Goal: Transaction & Acquisition: Download file/media

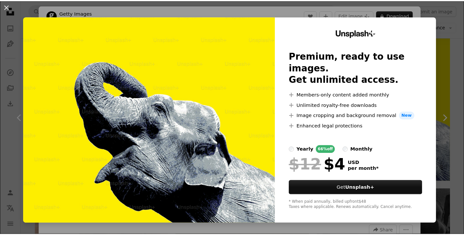
scroll to position [2055, 0]
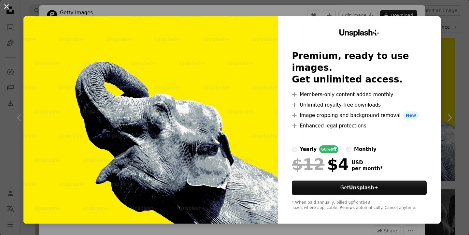
click at [7, 7] on button "An X shape" at bounding box center [7, 7] width 8 height 8
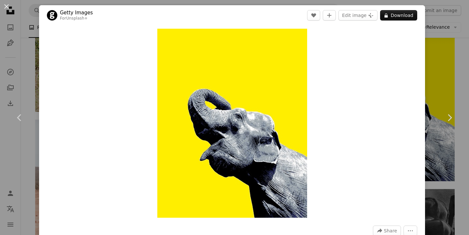
click at [426, 88] on div "An X shape Chevron left Chevron right Getty Images For Unsplash+ A heart A plus…" at bounding box center [234, 117] width 469 height 235
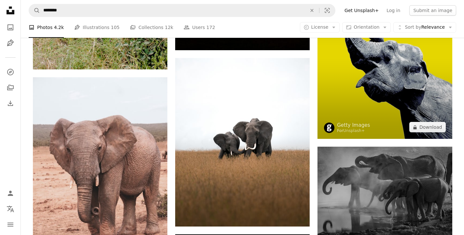
scroll to position [2092, 0]
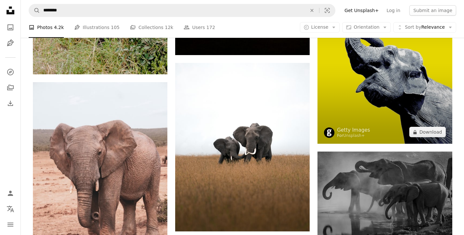
click at [378, 90] on img at bounding box center [384, 59] width 134 height 170
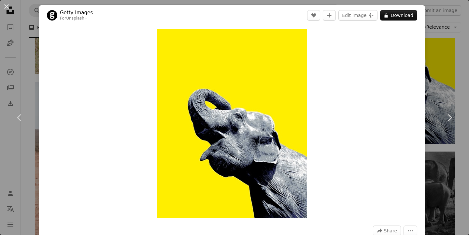
click at [437, 66] on div "An X shape Chevron left Chevron right Getty Images For Unsplash+ A heart A plus…" at bounding box center [234, 117] width 469 height 235
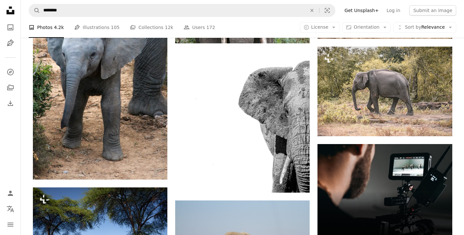
scroll to position [2499, 0]
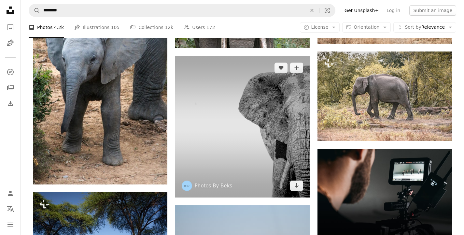
click at [287, 120] on img at bounding box center [242, 127] width 134 height 142
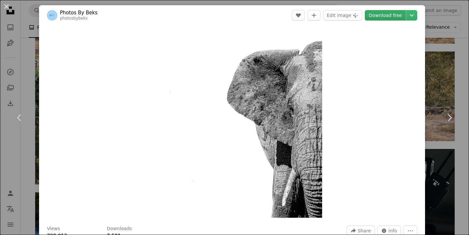
click at [392, 18] on link "Download free" at bounding box center [385, 15] width 41 height 10
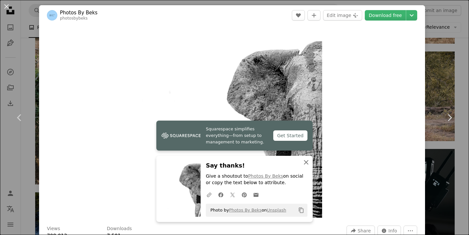
click at [308, 162] on icon "An X shape" at bounding box center [306, 162] width 8 height 8
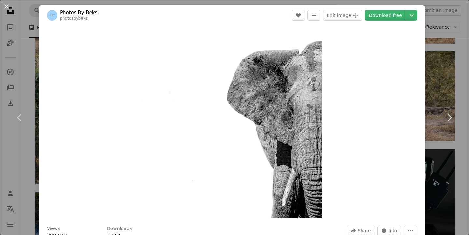
click at [426, 95] on div "An X shape Chevron left Chevron right Photos By Beks photosbybeks A heart A plu…" at bounding box center [234, 117] width 469 height 235
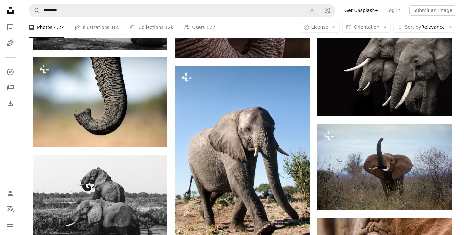
scroll to position [2952, 0]
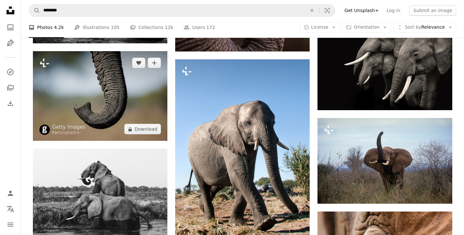
click at [102, 101] on img at bounding box center [100, 96] width 134 height 90
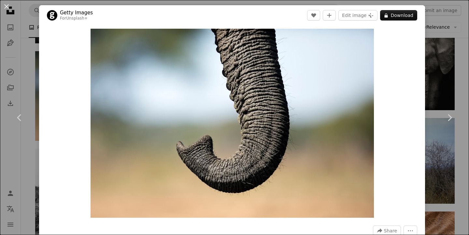
click at [427, 102] on div "An X shape Chevron left Chevron right Getty Images For Unsplash+ A heart A plus…" at bounding box center [234, 117] width 469 height 235
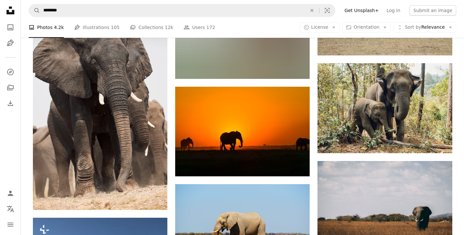
scroll to position [4750, 0]
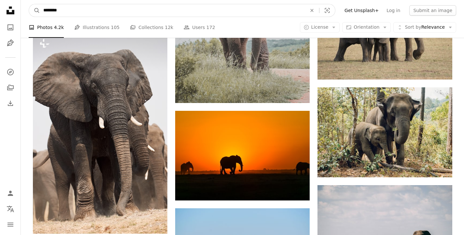
click at [120, 12] on input "********" at bounding box center [172, 10] width 265 height 12
type input "*******"
click at [29, 4] on button "A magnifying glass" at bounding box center [34, 10] width 11 height 12
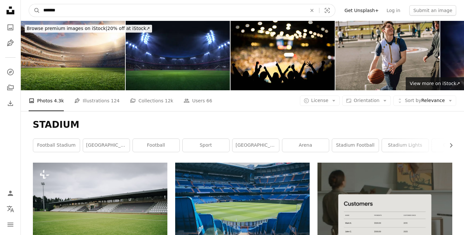
click at [115, 10] on input "*******" at bounding box center [172, 10] width 265 height 12
type input "**********"
click at [29, 4] on button "A magnifying glass" at bounding box center [34, 10] width 11 height 12
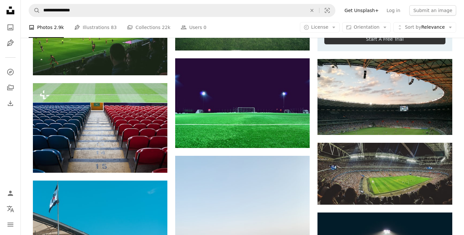
scroll to position [286, 0]
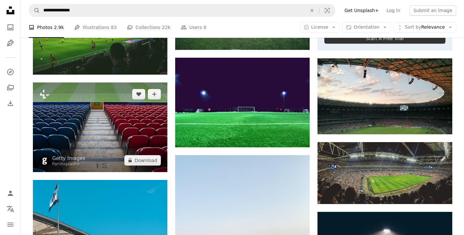
click at [77, 109] on img at bounding box center [100, 127] width 134 height 90
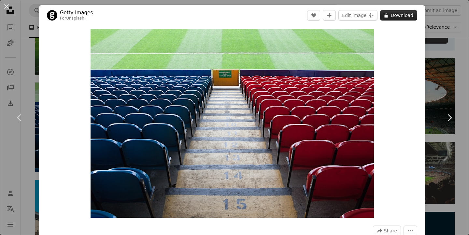
click at [398, 16] on button "A lock Download" at bounding box center [398, 15] width 37 height 10
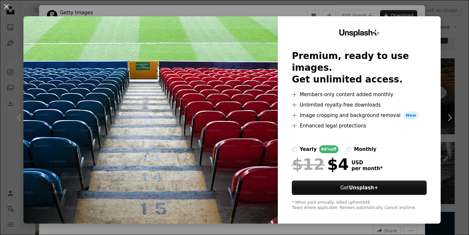
click at [442, 14] on div "An X shape Unsplash+ Premium, ready to use images. Get unlimited access. A plus…" at bounding box center [234, 117] width 469 height 235
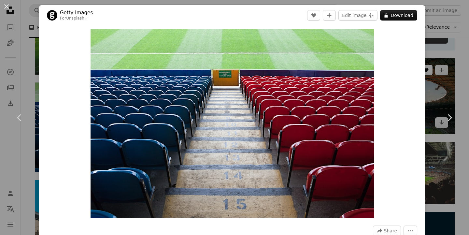
drag, startPoint x: 432, startPoint y: 64, endPoint x: 429, endPoint y: 71, distance: 7.9
click at [432, 64] on div "An X shape Chevron left Chevron right Getty Images For Unsplash+ A heart A plus…" at bounding box center [234, 117] width 469 height 235
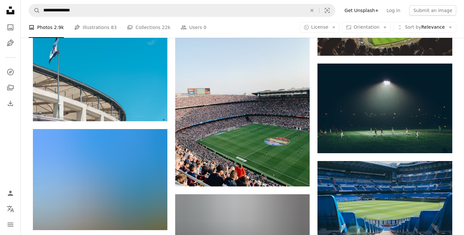
scroll to position [438, 0]
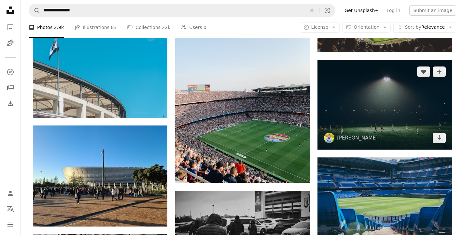
click at [384, 96] on img at bounding box center [384, 105] width 134 height 90
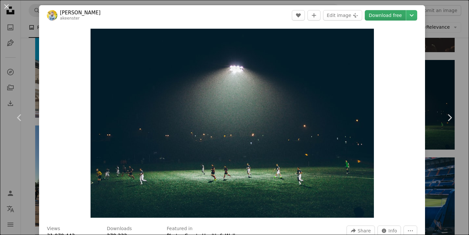
click at [382, 17] on link "Download free" at bounding box center [385, 15] width 41 height 10
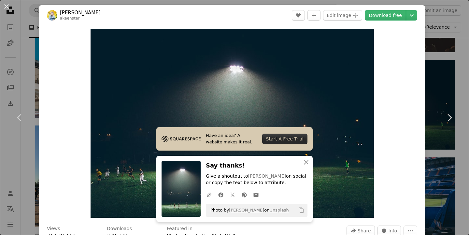
click at [433, 78] on div "An X shape Chevron left Chevron right Have an idea? A website makes it real. St…" at bounding box center [234, 117] width 469 height 235
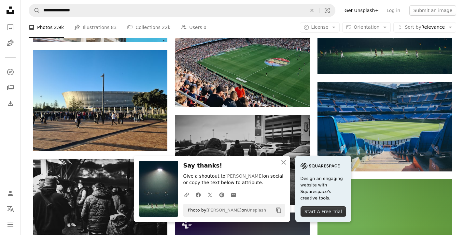
scroll to position [517, 0]
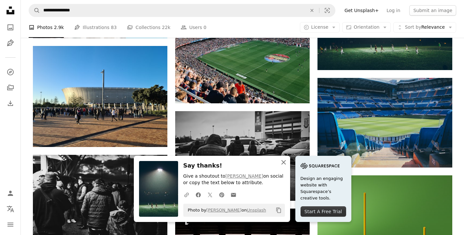
click at [286, 162] on icon "An X shape" at bounding box center [284, 162] width 8 height 8
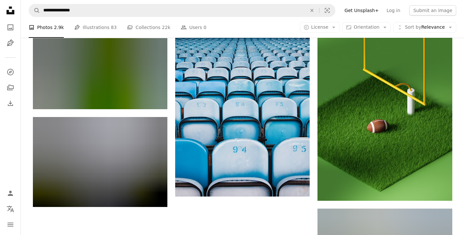
scroll to position [729, 0]
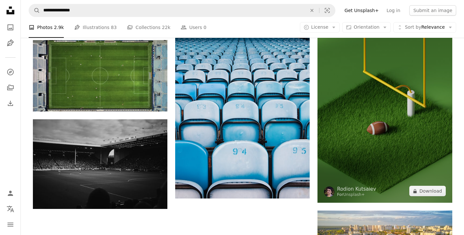
click at [396, 129] on img at bounding box center [384, 82] width 134 height 239
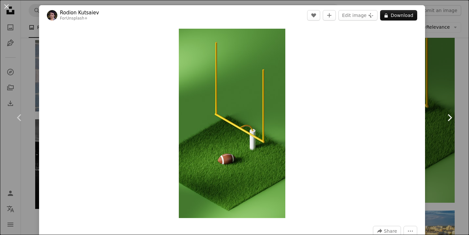
drag, startPoint x: 436, startPoint y: 98, endPoint x: 439, endPoint y: 102, distance: 5.6
click at [436, 97] on link "Chevron right" at bounding box center [449, 117] width 39 height 62
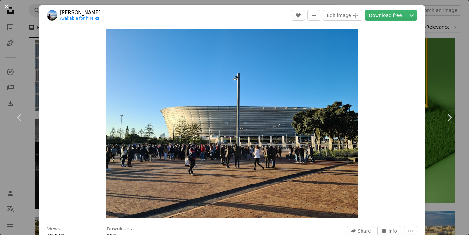
click at [7, 7] on button "An X shape" at bounding box center [7, 7] width 8 height 8
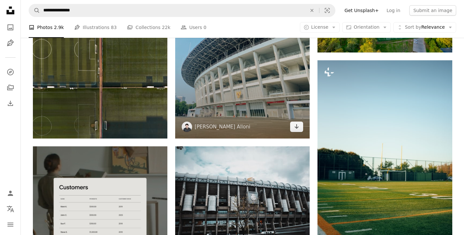
scroll to position [980, 0]
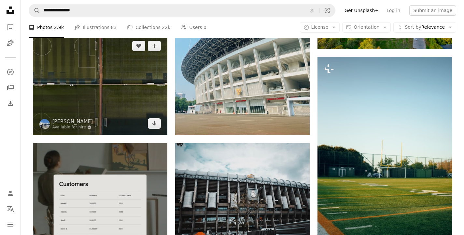
click at [82, 95] on img at bounding box center [100, 84] width 134 height 101
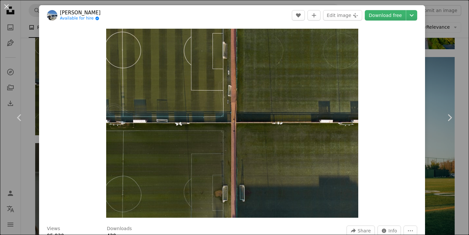
drag, startPoint x: 7, startPoint y: 7, endPoint x: 90, endPoint y: 35, distance: 87.6
click at [7, 7] on button "An X shape" at bounding box center [7, 7] width 8 height 8
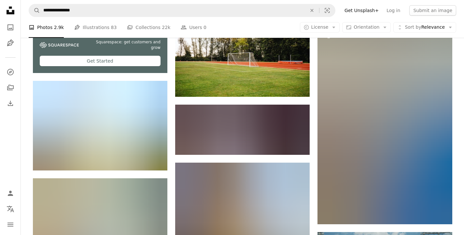
scroll to position [1234, 0]
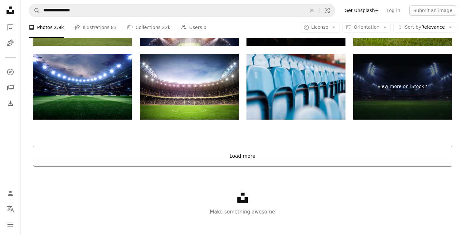
click at [257, 152] on button "Load more" at bounding box center [242, 155] width 419 height 21
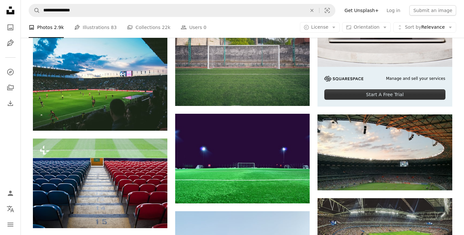
scroll to position [277, 0]
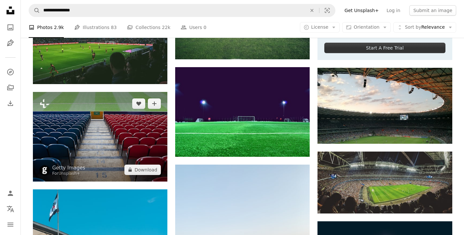
click at [123, 139] on img at bounding box center [100, 137] width 134 height 90
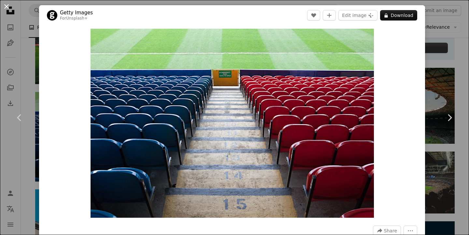
click at [8, 6] on button "An X shape" at bounding box center [7, 7] width 8 height 8
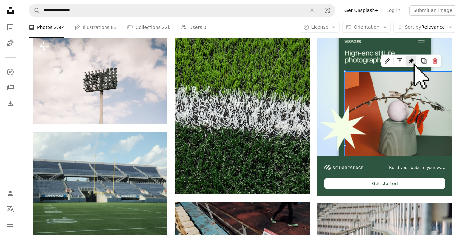
scroll to position [2623, 0]
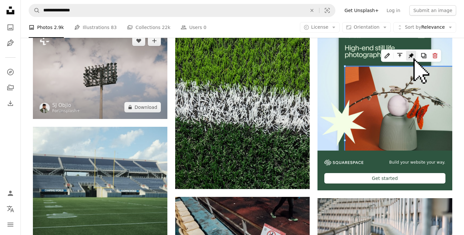
click at [87, 70] on img at bounding box center [100, 74] width 134 height 90
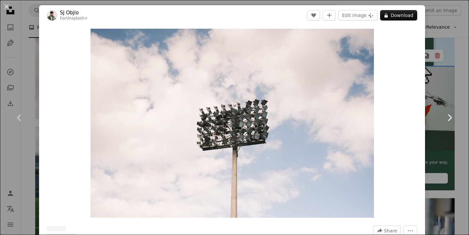
click at [448, 117] on icon "Chevron right" at bounding box center [449, 117] width 10 height 10
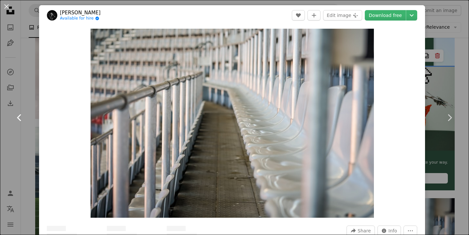
click at [17, 116] on icon "Chevron left" at bounding box center [19, 117] width 10 height 10
click at [19, 117] on icon "Chevron left" at bounding box center [19, 117] width 10 height 10
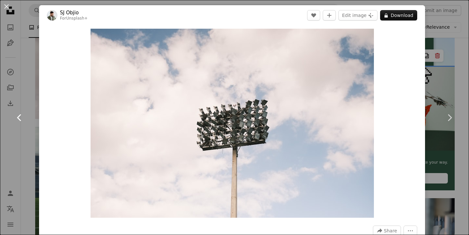
click at [18, 117] on icon at bounding box center [19, 117] width 4 height 7
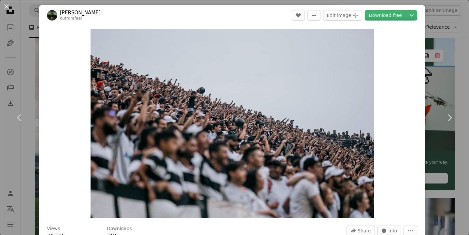
click at [459, 81] on div "An X shape Chevron left Chevron right [PERSON_NAME] outrorafael A heart A plus …" at bounding box center [234, 117] width 469 height 235
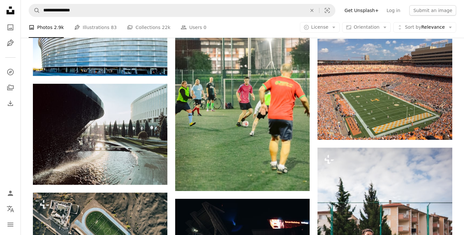
scroll to position [4085, 0]
